Goal: Task Accomplishment & Management: Manage account settings

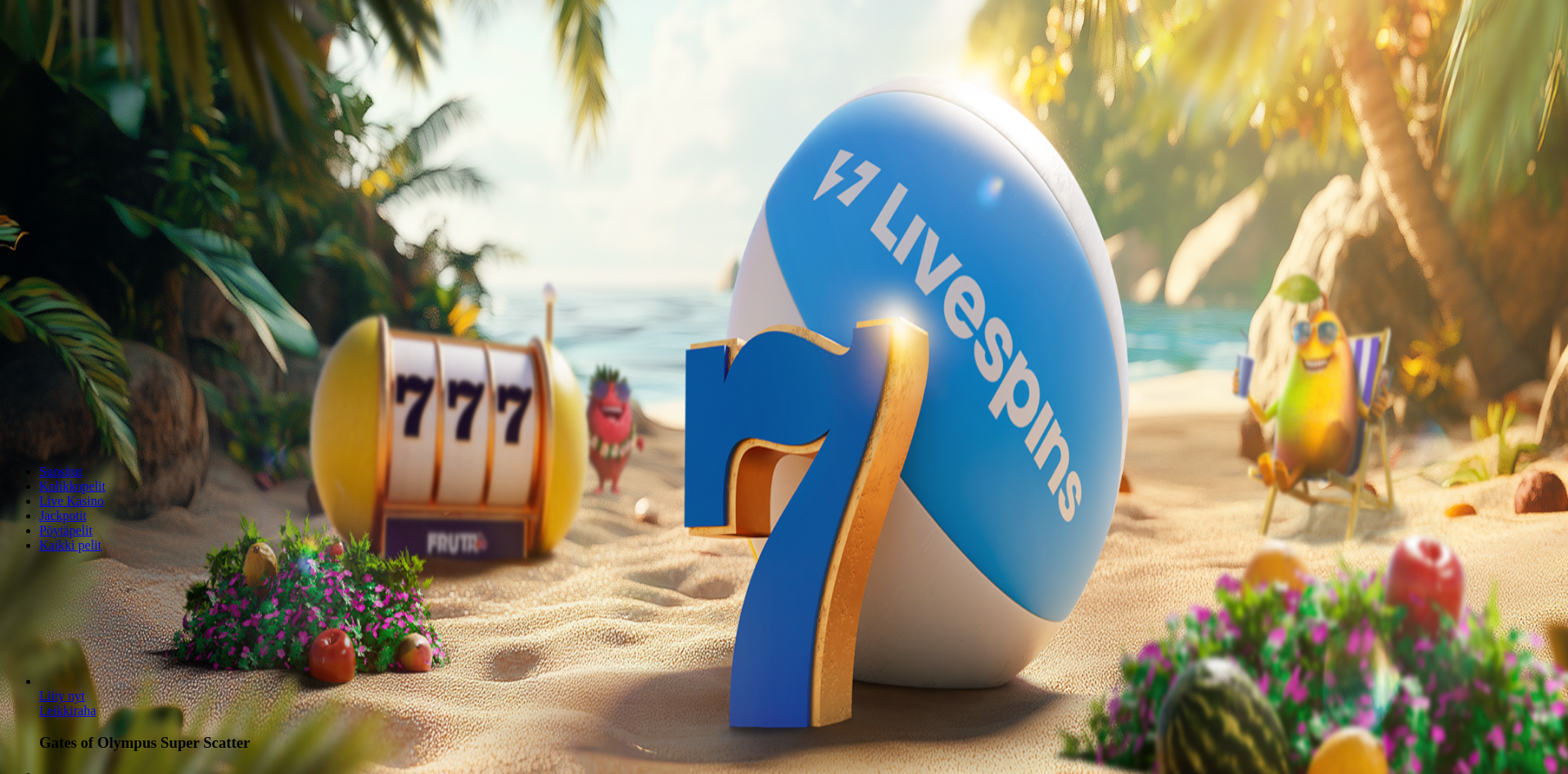
click at [106, 66] on span "Kirjaudu" at bounding box center [113, 59] width 40 height 12
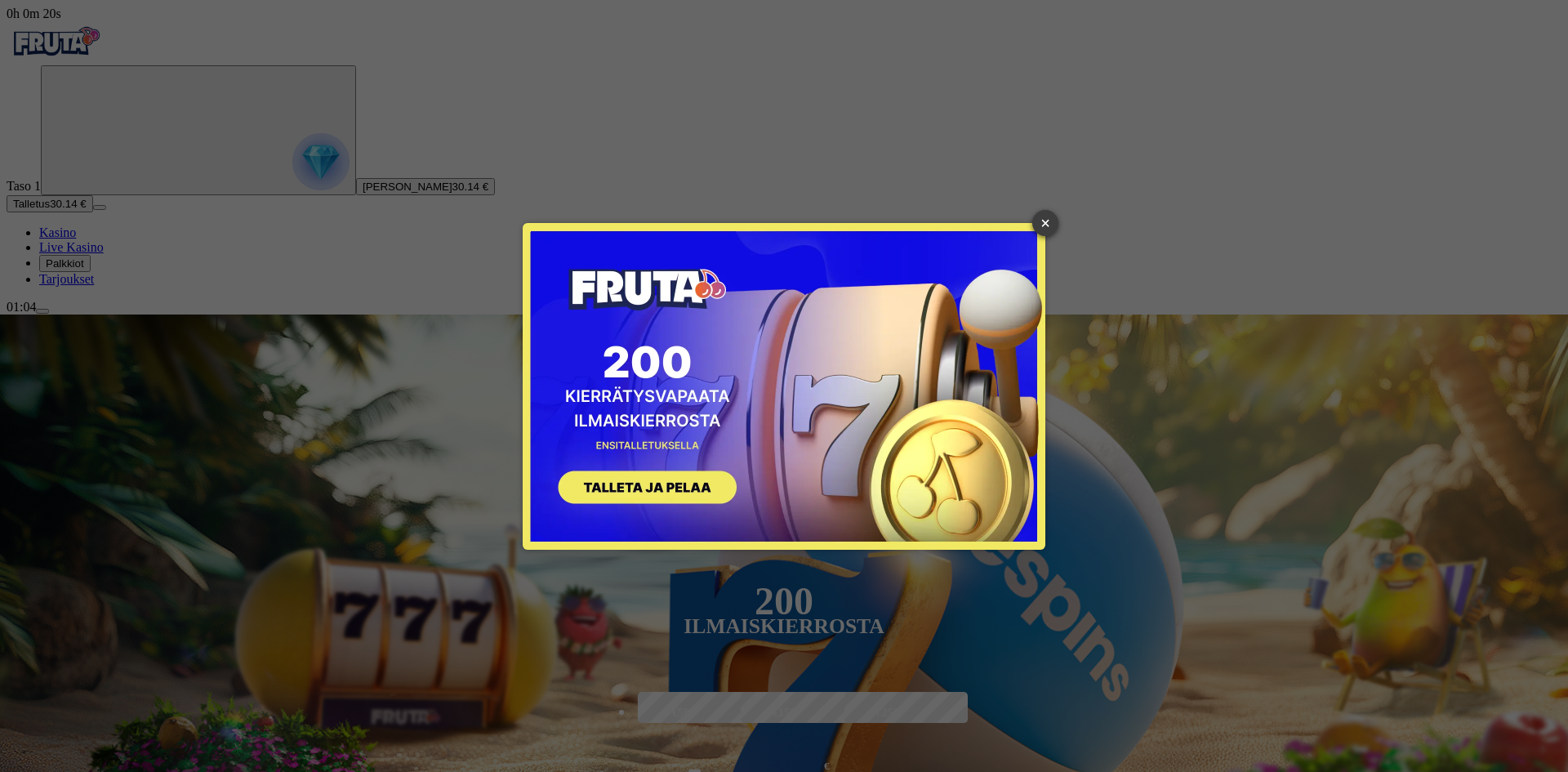
click at [1054, 216] on link "×" at bounding box center [1045, 223] width 26 height 26
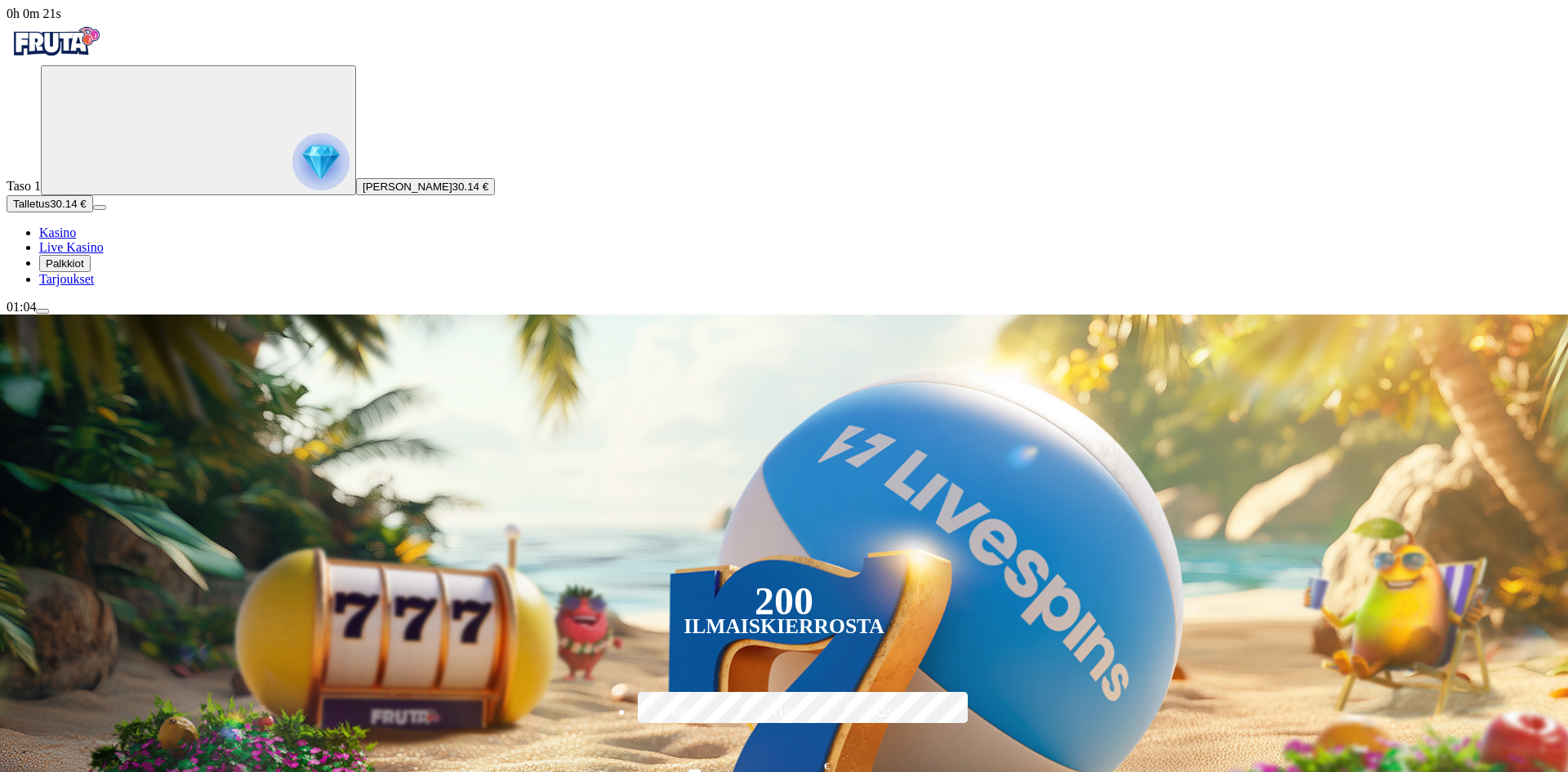
click at [87, 211] on circle "Primary" at bounding box center [170, 129] width 167 height 167
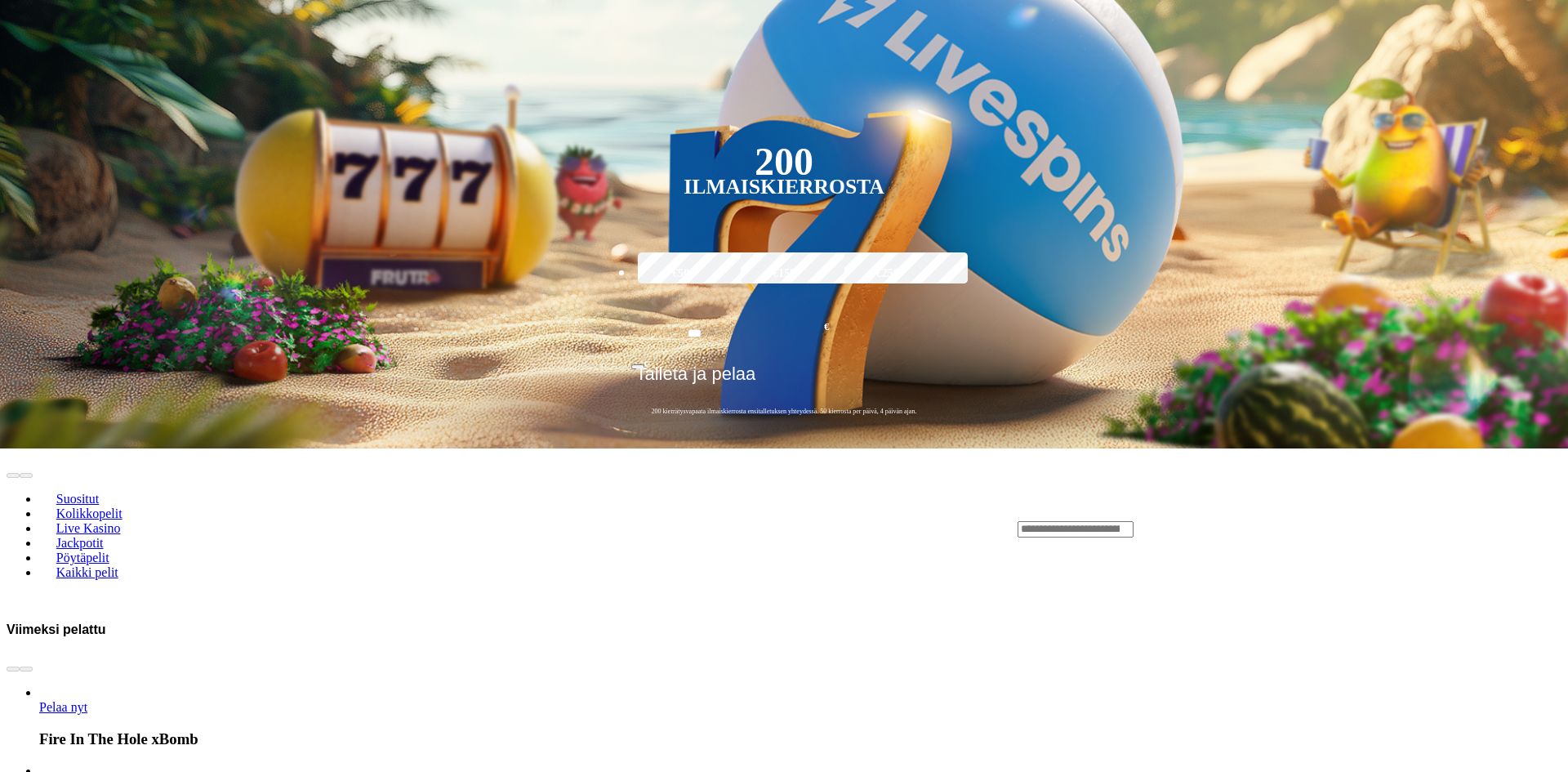
scroll to position [879, 0]
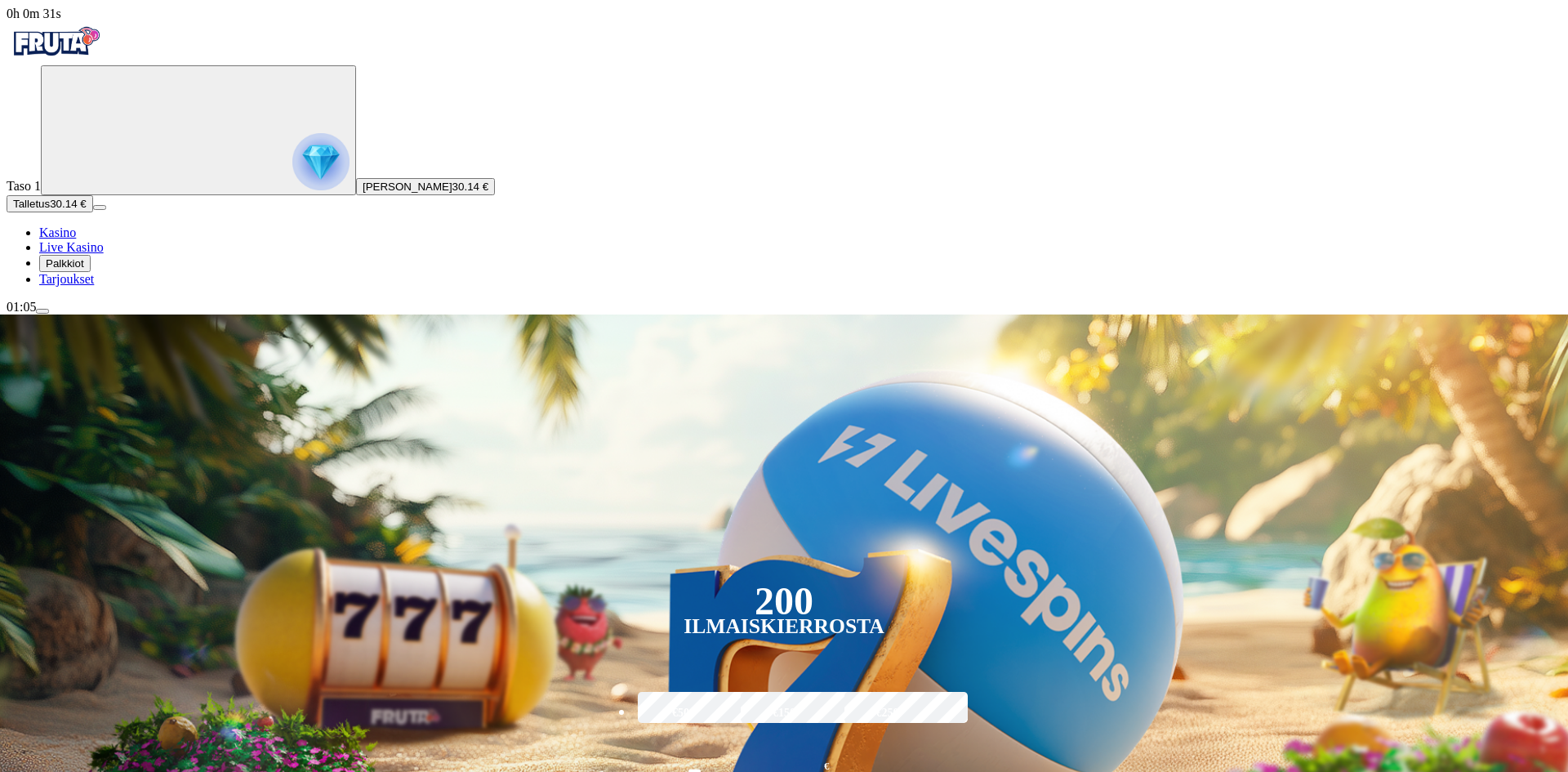
click at [42, 312] on span "menu icon" at bounding box center [42, 312] width 0 height 0
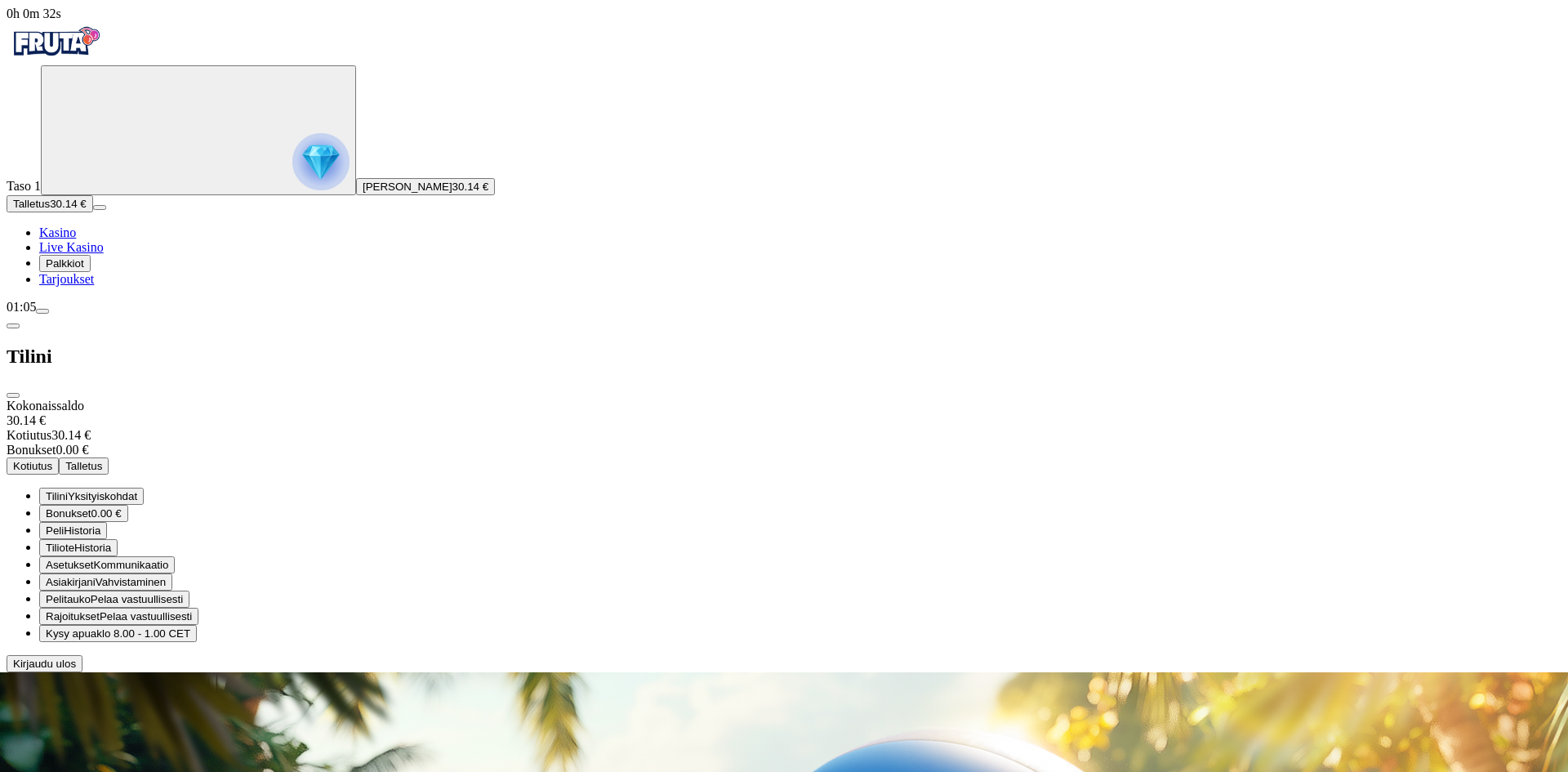
click at [100, 524] on span "Historia" at bounding box center [81, 530] width 36 height 12
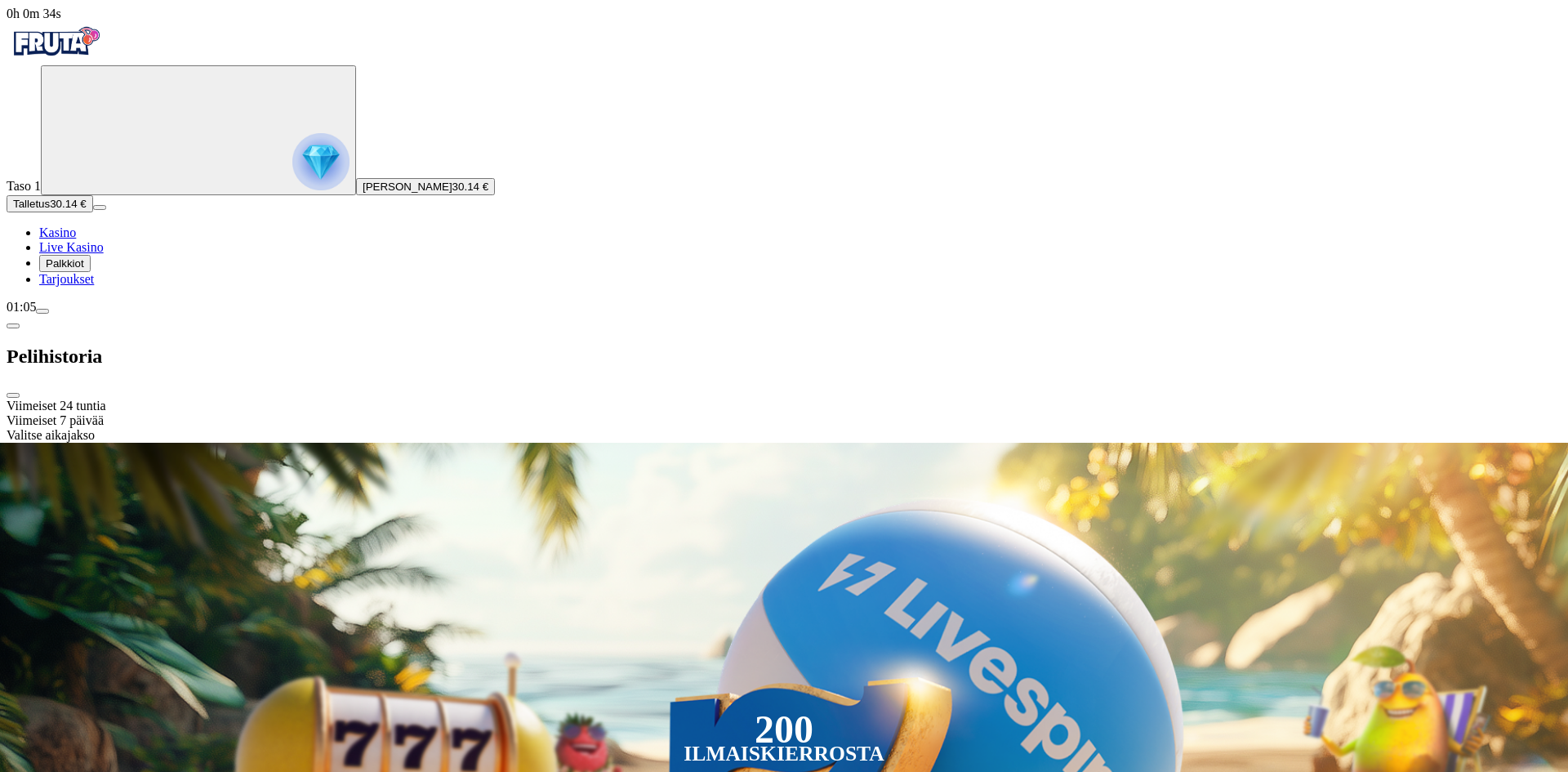
click at [353, 399] on div "Viimeiset 24 tuntia" at bounding box center [784, 406] width 1555 height 15
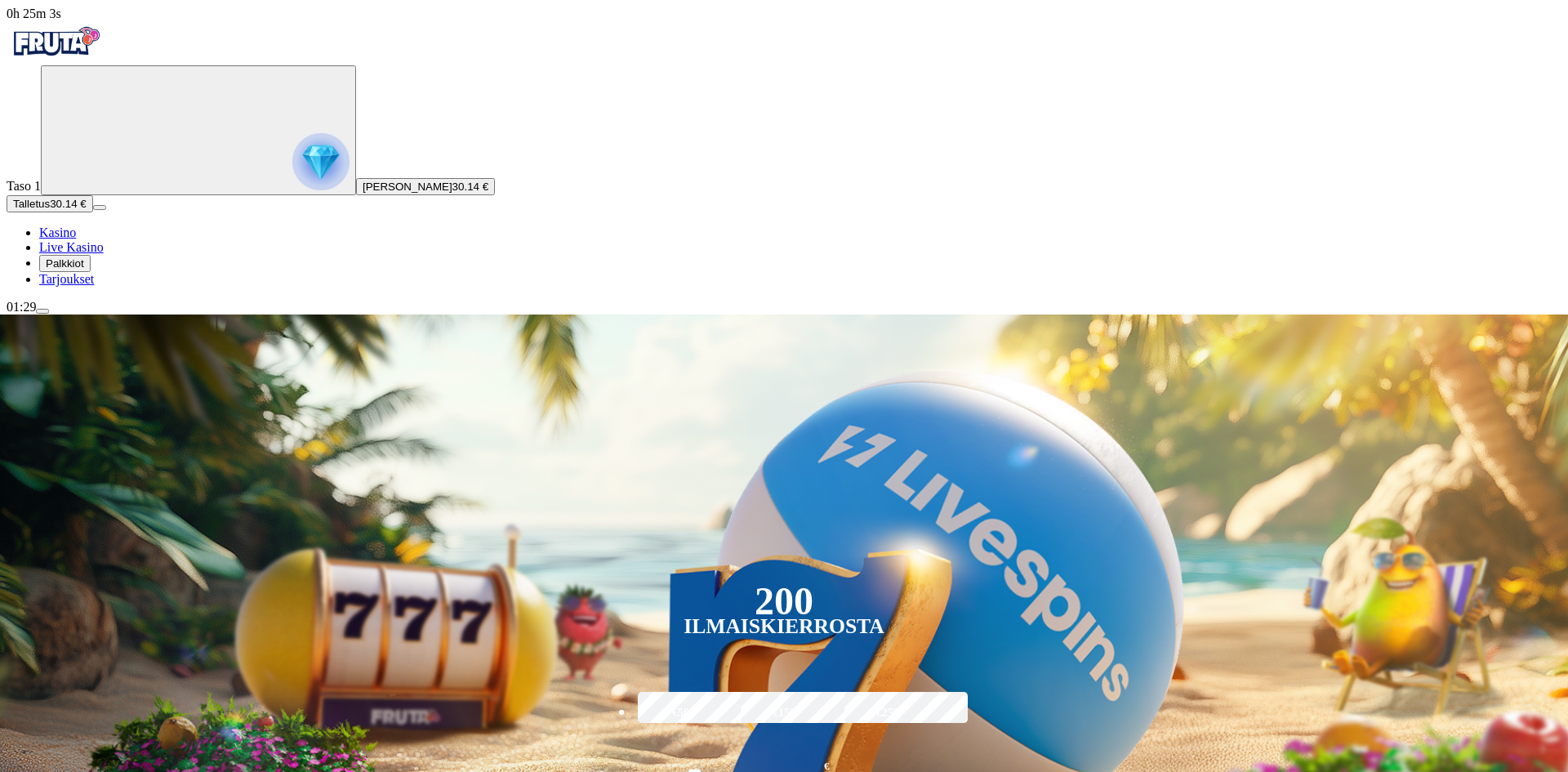
click at [725, 314] on div "200 Ilmaiskierrosta €50 €150 €250 *** € € Talleta ja pelaa 200 kierrätysvapaata…" at bounding box center [784, 594] width 1660 height 561
